Goal: Task Accomplishment & Management: Manage account settings

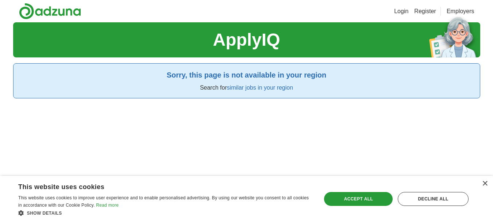
click at [427, 11] on link "Register" at bounding box center [426, 11] width 22 height 9
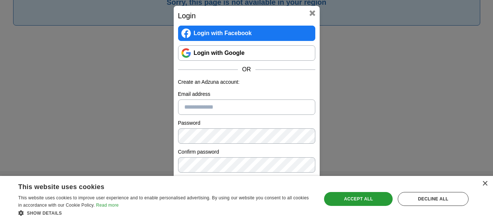
scroll to position [76, 0]
click at [228, 112] on input "Email address" at bounding box center [246, 106] width 137 height 15
type input "**********"
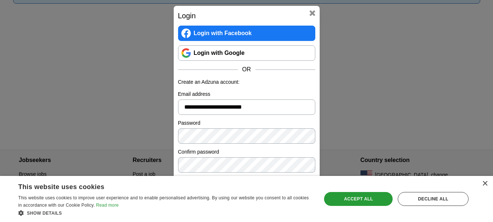
scroll to position [96, 0]
click at [484, 182] on div "×" at bounding box center [485, 183] width 5 height 5
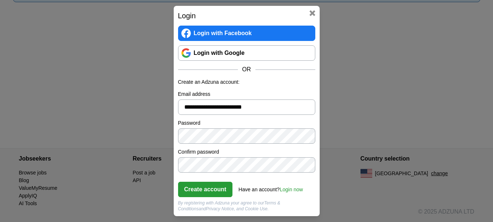
click at [197, 188] on button "Create account" at bounding box center [205, 189] width 55 height 15
click at [292, 190] on link "Login now" at bounding box center [291, 189] width 23 height 6
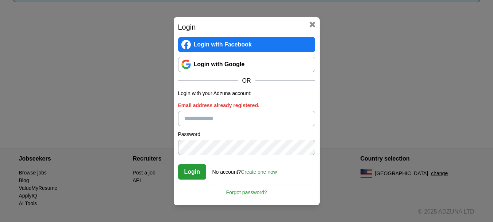
click at [231, 116] on input "Email address already registered." at bounding box center [246, 118] width 137 height 15
type input "**********"
click at [248, 190] on link "Forgot password?" at bounding box center [246, 190] width 137 height 12
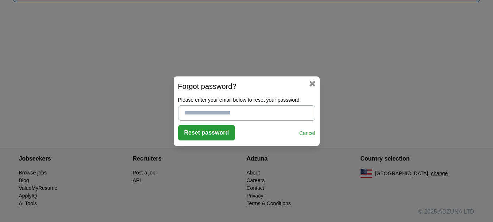
click at [237, 114] on input "Please enter your email below to reset your password:" at bounding box center [246, 112] width 137 height 15
type input "**********"
click at [207, 139] on button "Reset password" at bounding box center [206, 132] width 57 height 15
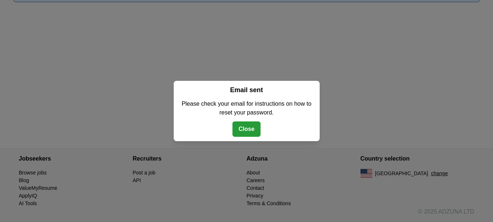
click at [240, 127] on button "Close" at bounding box center [247, 128] width 28 height 15
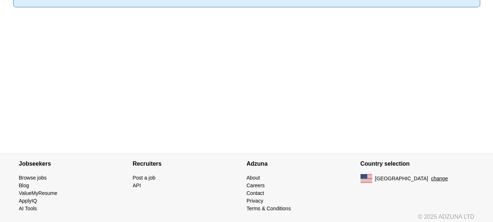
scroll to position [0, 0]
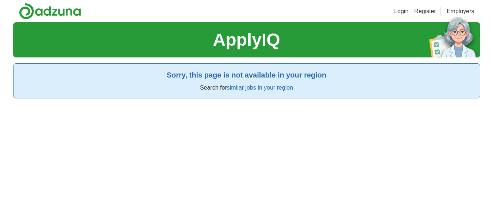
click at [400, 11] on link "Login" at bounding box center [401, 11] width 14 height 9
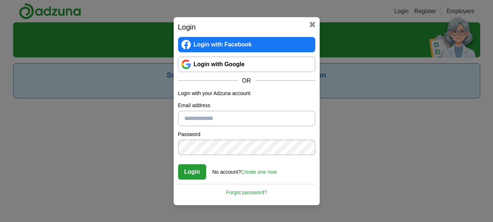
click at [243, 115] on input "Email address" at bounding box center [246, 118] width 137 height 15
type input "**********"
click at [196, 175] on button "Login" at bounding box center [192, 171] width 28 height 15
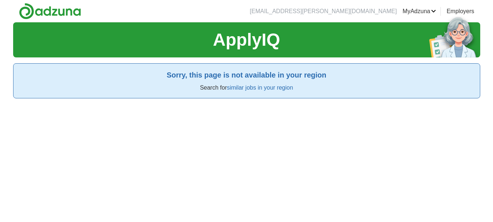
click at [271, 87] on link "similar jobs in your region" at bounding box center [260, 87] width 66 height 6
